Goal: Navigation & Orientation: Find specific page/section

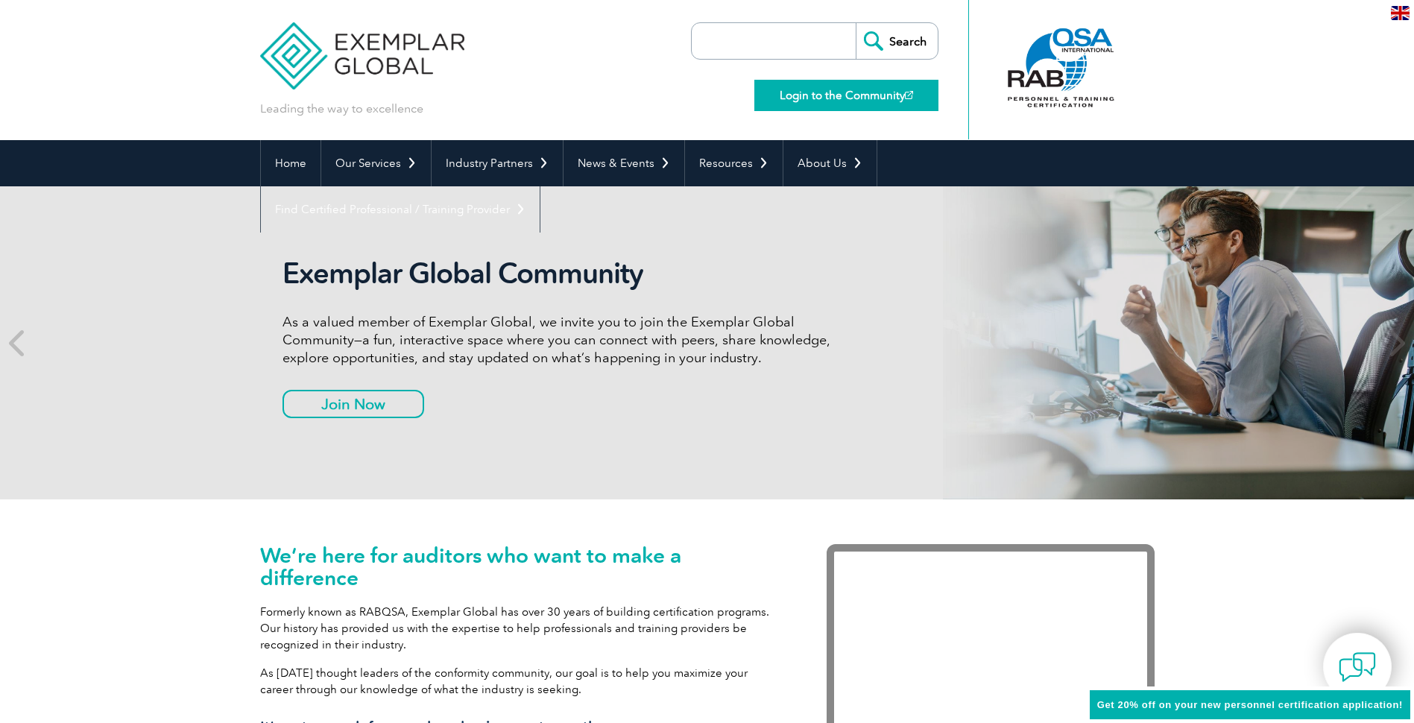
click at [859, 96] on link "Login to the Community" at bounding box center [846, 95] width 184 height 31
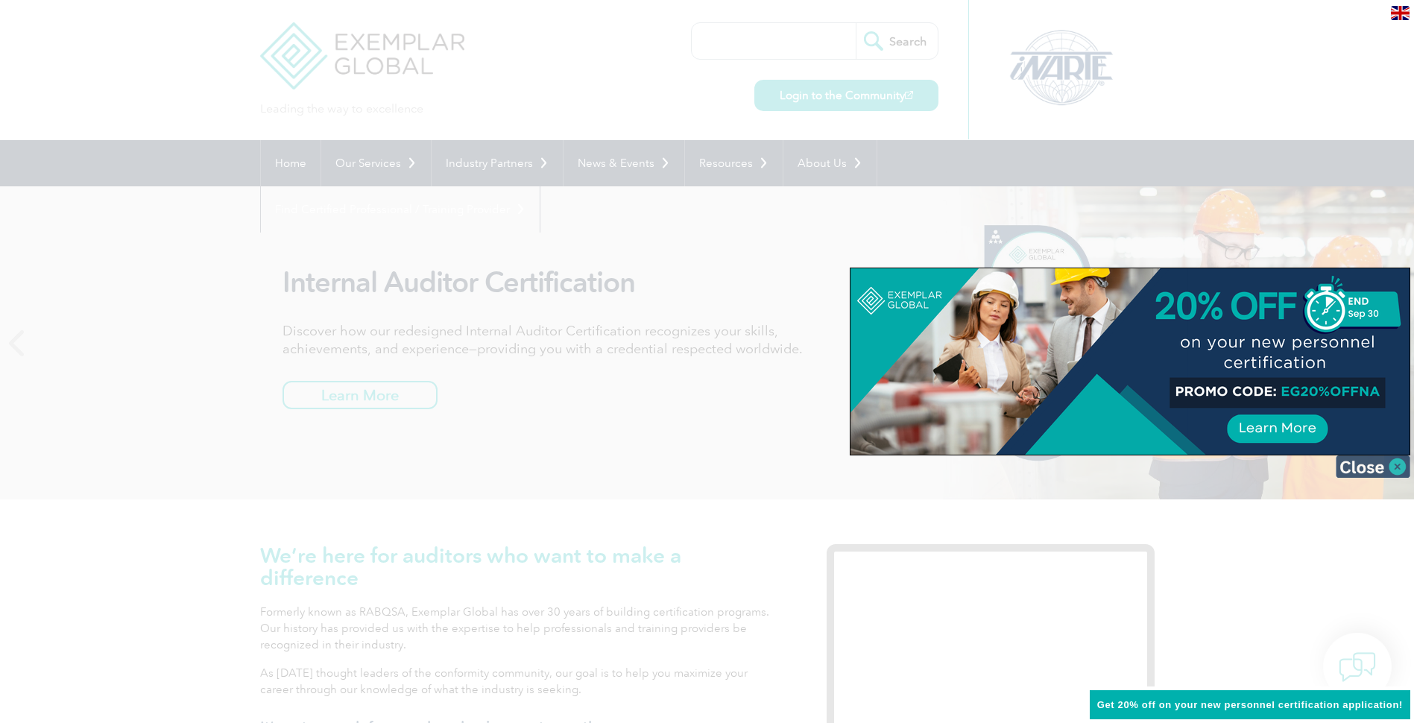
click at [1392, 468] on img at bounding box center [1373, 466] width 75 height 22
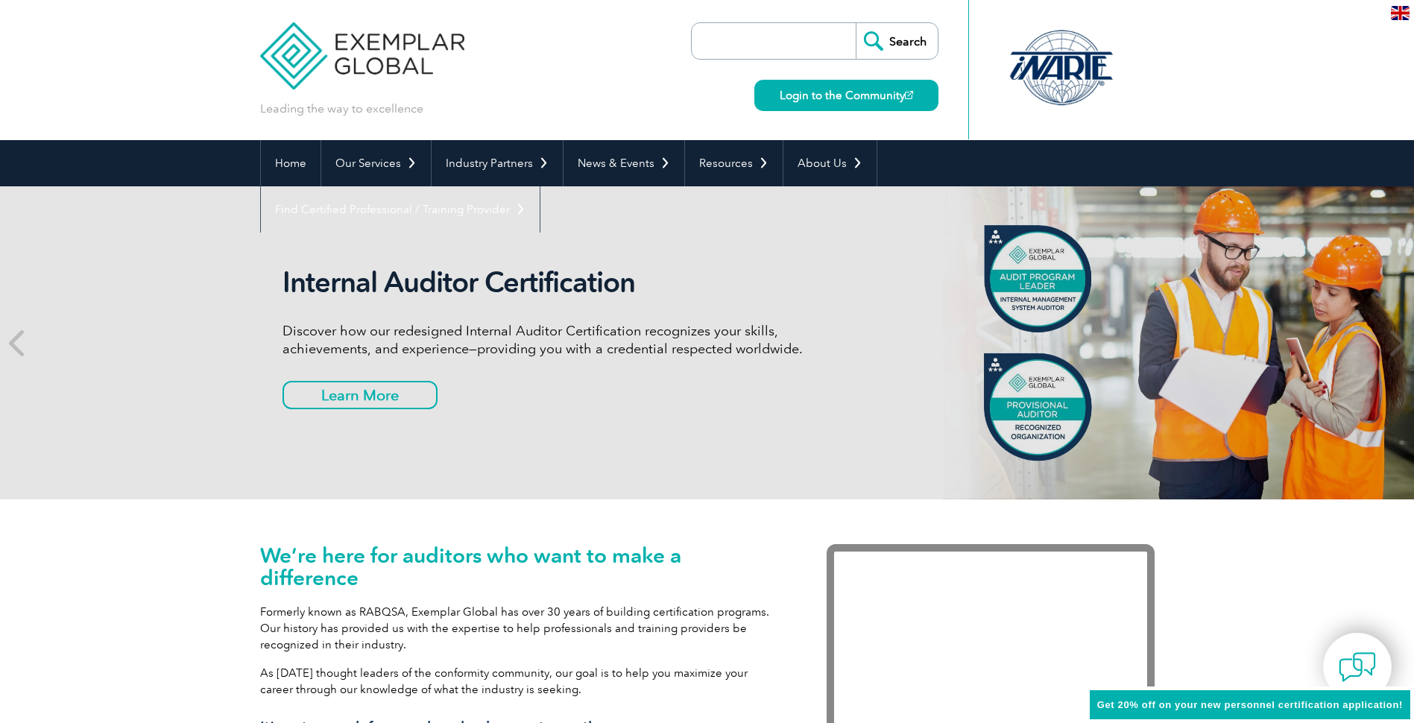
click at [1041, 61] on div at bounding box center [1061, 68] width 148 height 82
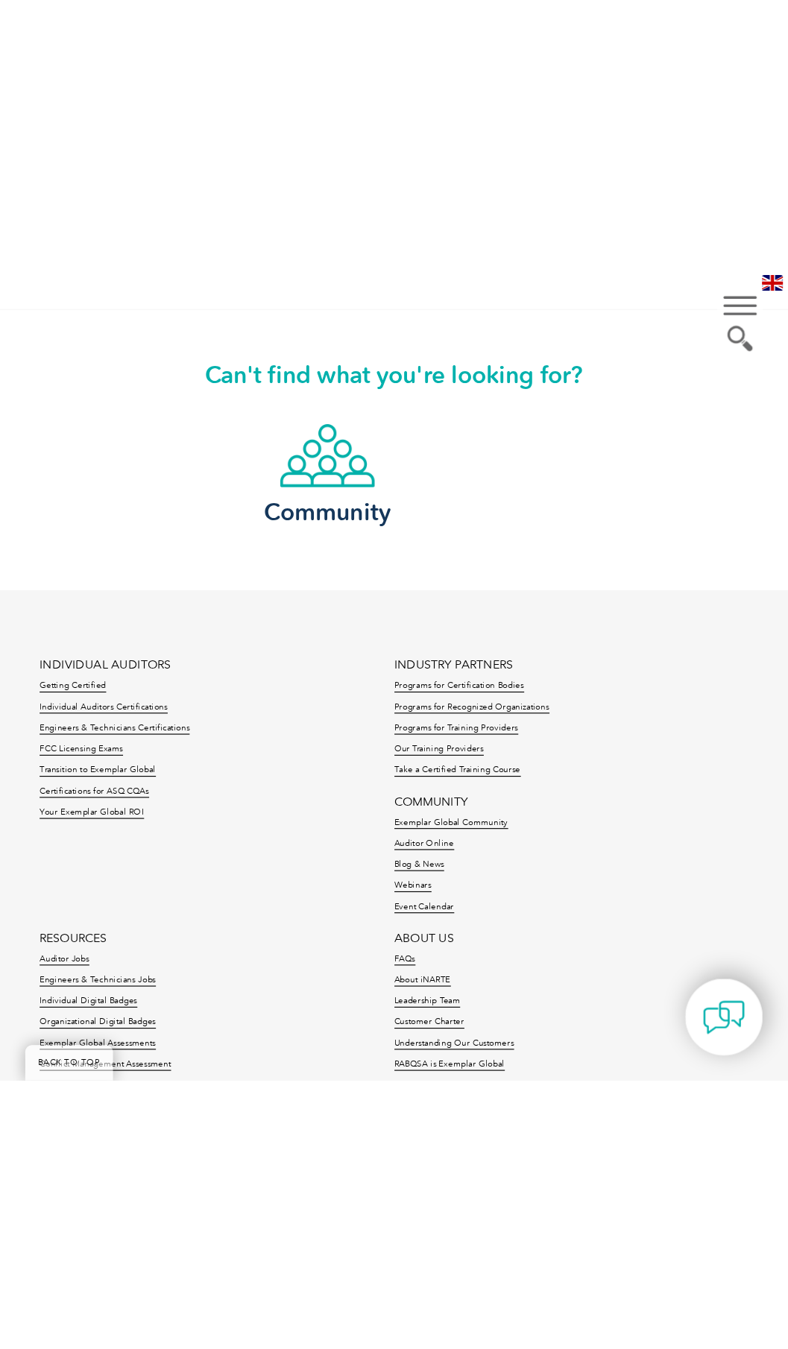
scroll to position [2394, 0]
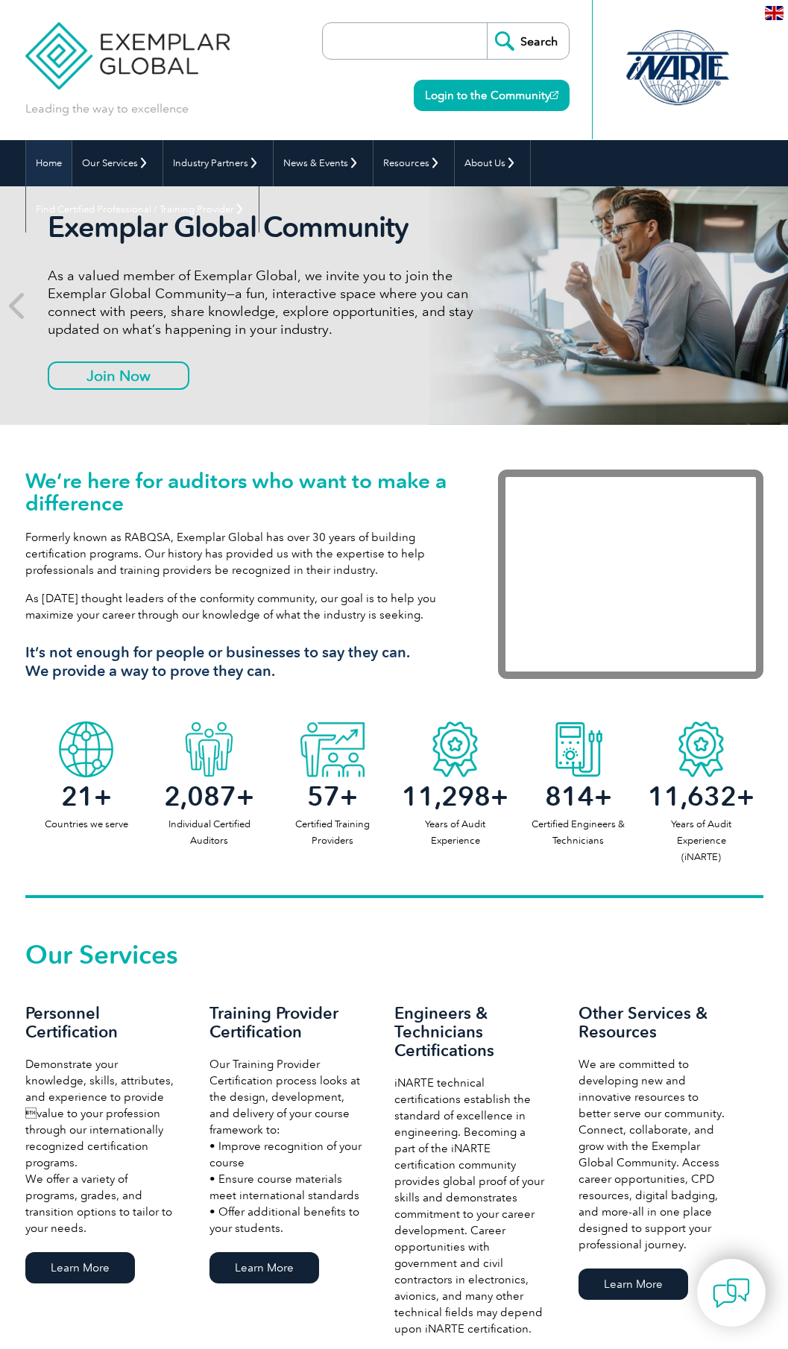
click at [43, 166] on link "Home" at bounding box center [48, 163] width 45 height 46
